Goal: Task Accomplishment & Management: Manage account settings

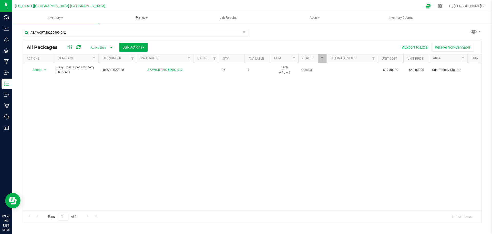
click at [140, 17] on span "Plants" at bounding box center [142, 17] width 86 height 5
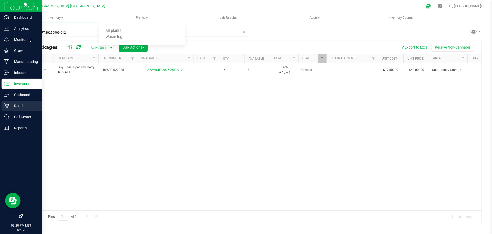
click at [13, 105] on p "Retail" at bounding box center [24, 106] width 31 height 6
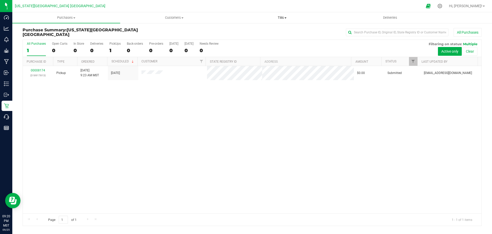
click at [280, 19] on span "Tills" at bounding box center [281, 17] width 107 height 5
click at [283, 31] on li "Manage tills" at bounding box center [282, 31] width 108 height 6
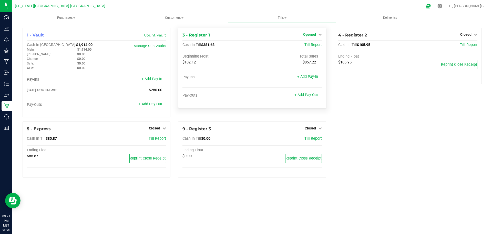
click at [318, 36] on icon at bounding box center [320, 35] width 4 height 4
click at [315, 44] on link "Close Till" at bounding box center [310, 45] width 14 height 4
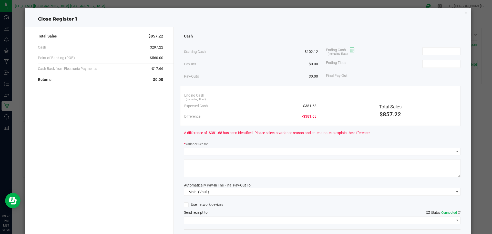
click at [351, 48] on icon at bounding box center [352, 50] width 5 height 4
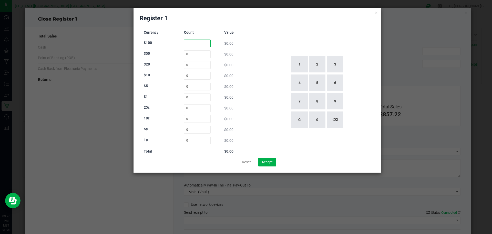
click at [199, 42] on input at bounding box center [197, 43] width 27 height 8
type input "1"
type input "2"
type input "0"
click at [197, 66] on input "0" at bounding box center [197, 65] width 27 height 8
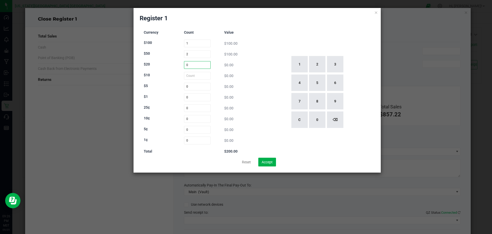
type input "0"
type input "4"
type input "0"
type input "15"
type input "6"
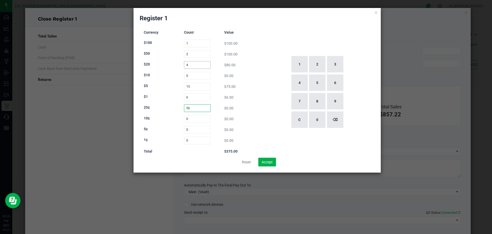
type input "56"
type input "42"
type input "30"
type input "139"
click at [286, 48] on div "1 2 3 4 5 6 7 8 9 C 0 ⌫" at bounding box center [317, 91] width 116 height 131
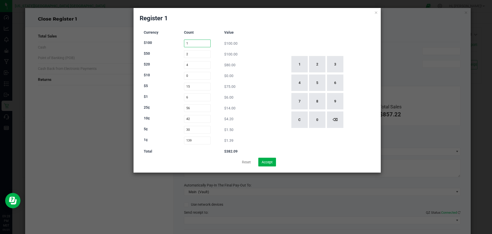
click at [195, 42] on input "1" at bounding box center [197, 43] width 27 height 8
click at [197, 54] on input "2" at bounding box center [197, 54] width 27 height 8
type input "0"
click at [197, 66] on input "4" at bounding box center [197, 65] width 27 height 8
type input "0"
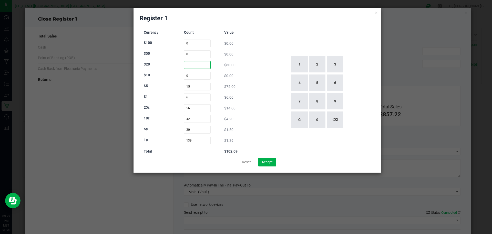
type input "4"
click at [197, 55] on input "0" at bounding box center [197, 54] width 27 height 8
type input "2"
click at [196, 43] on input "0" at bounding box center [197, 43] width 27 height 8
type input "1"
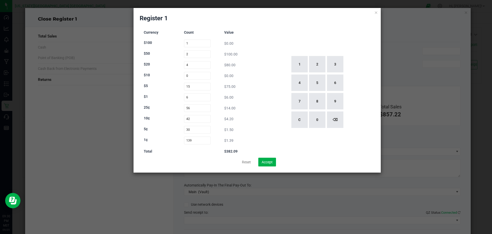
click at [256, 49] on div "Currency Count Value $100 1 $0.00 $50 2 $100.00 $20 4 $80.00 $10 0 $0.00 $5 15 …" at bounding box center [257, 91] width 235 height 131
click at [272, 163] on button "Accept" at bounding box center [267, 161] width 18 height 9
type input "$382.09"
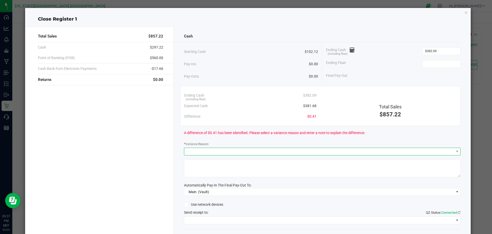
click at [241, 151] on span at bounding box center [319, 151] width 270 height 7
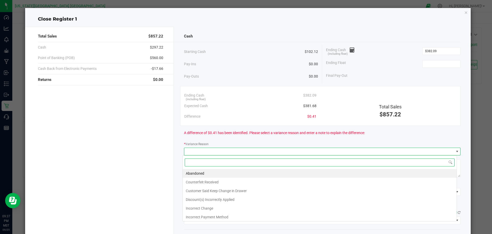
scroll to position [8, 274]
click at [252, 188] on li "Customer Said Keep Change in Drawer" at bounding box center [320, 190] width 274 height 9
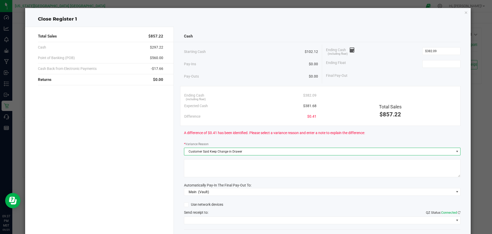
click at [248, 166] on textarea at bounding box center [322, 168] width 277 height 18
type textarea "0.41 cents over."
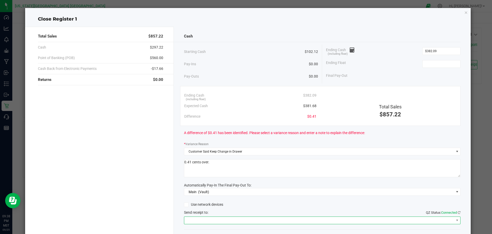
click at [245, 224] on span at bounding box center [322, 220] width 277 height 8
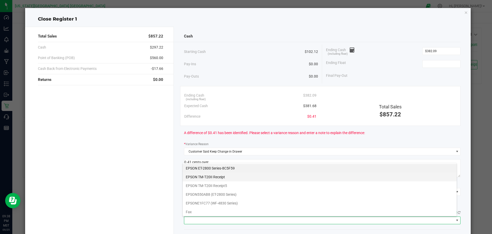
click at [242, 180] on Receipt "EPSON TM-T20II Receipt" at bounding box center [320, 176] width 274 height 9
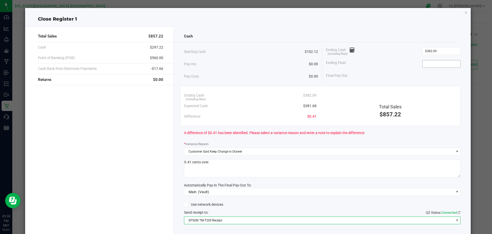
click at [428, 63] on input at bounding box center [442, 63] width 38 height 7
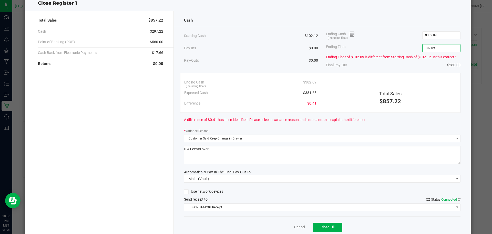
scroll to position [35, 0]
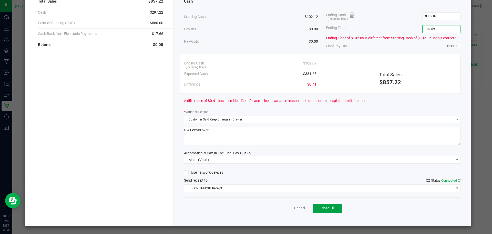
type input "$102.09"
click at [325, 210] on button "Close Till" at bounding box center [328, 207] width 30 height 9
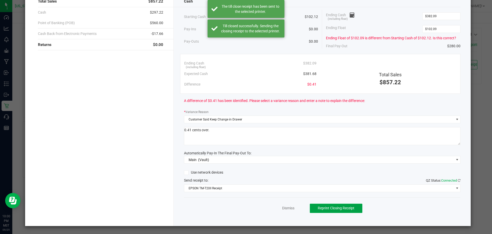
click at [325, 210] on button "Reprint Closing Receipt" at bounding box center [336, 207] width 53 height 9
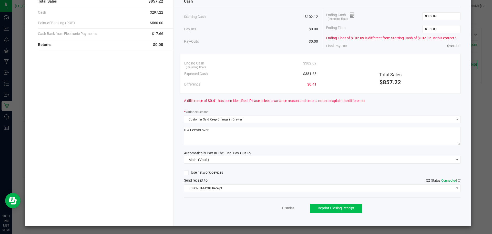
scroll to position [0, 0]
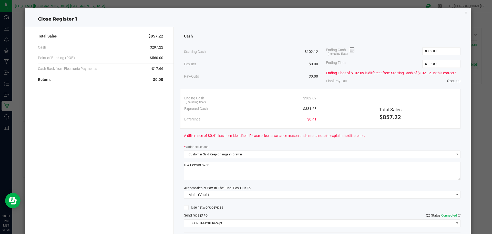
click at [464, 12] on icon "button" at bounding box center [466, 12] width 4 height 6
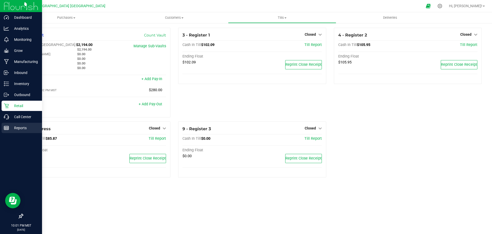
click at [4, 131] on div "Reports" at bounding box center [22, 128] width 40 height 10
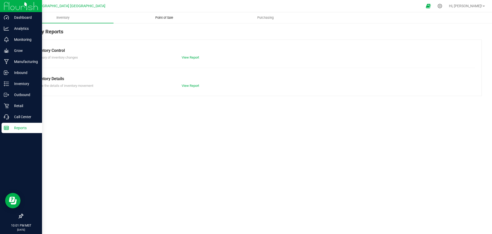
click at [169, 17] on span "Point of Sale" at bounding box center [164, 17] width 32 height 5
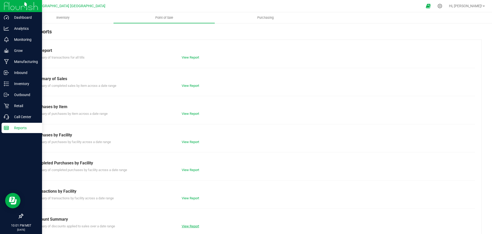
click at [192, 227] on link "View Report" at bounding box center [190, 226] width 17 height 4
